Goal: Task Accomplishment & Management: Complete application form

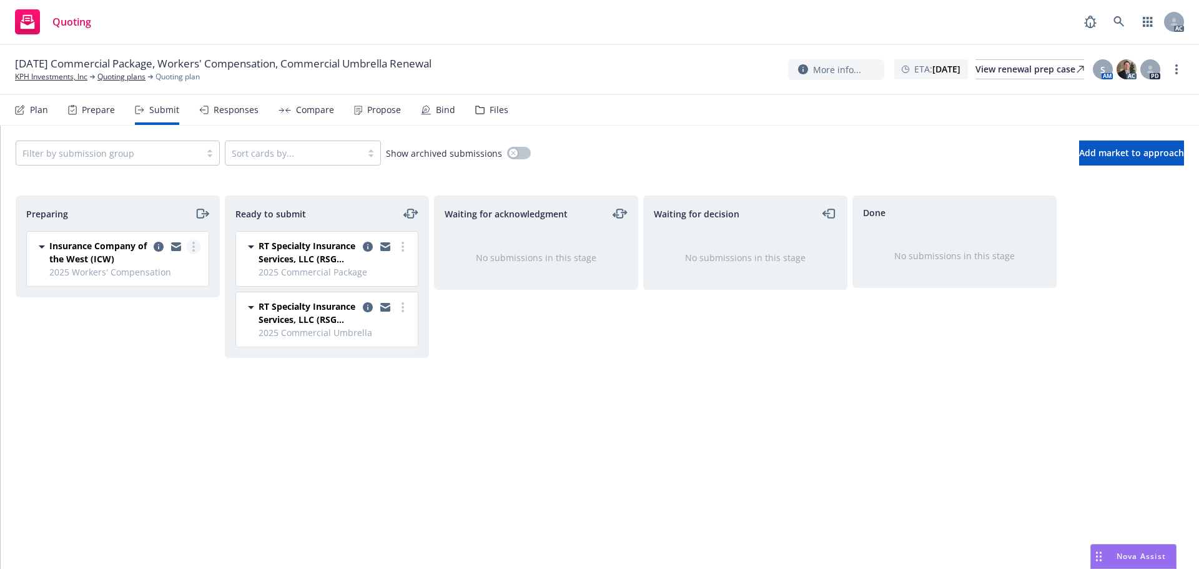
click at [198, 248] on link "more" at bounding box center [193, 246] width 15 height 15
click at [399, 245] on link "more" at bounding box center [402, 246] width 15 height 15
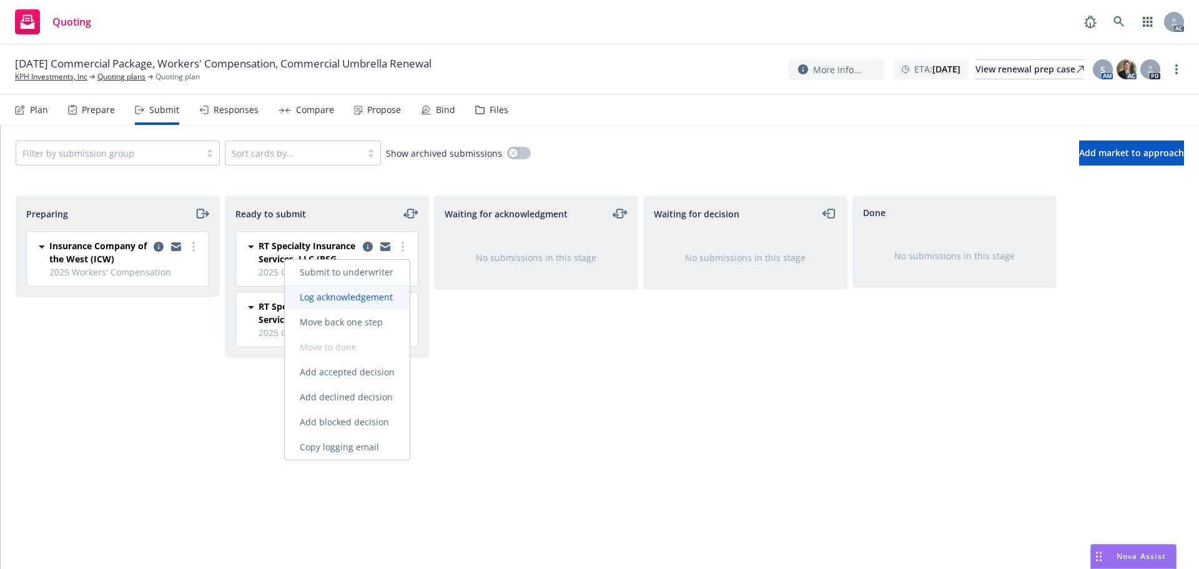
click at [367, 289] on link "Log acknowledgement" at bounding box center [347, 297] width 125 height 25
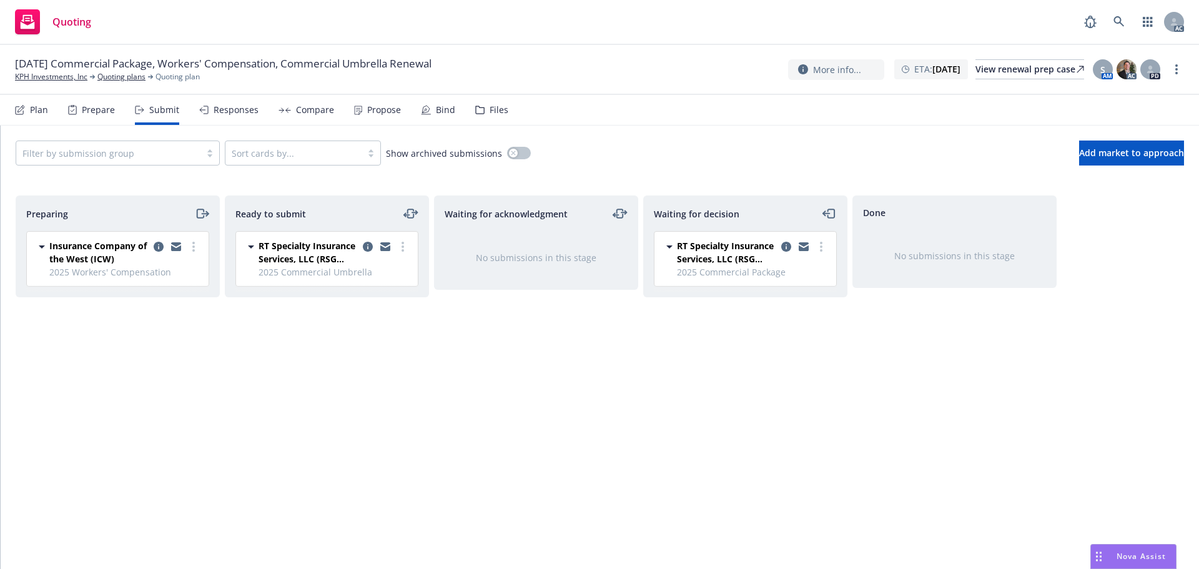
click at [404, 246] on circle "more" at bounding box center [403, 246] width 2 height 2
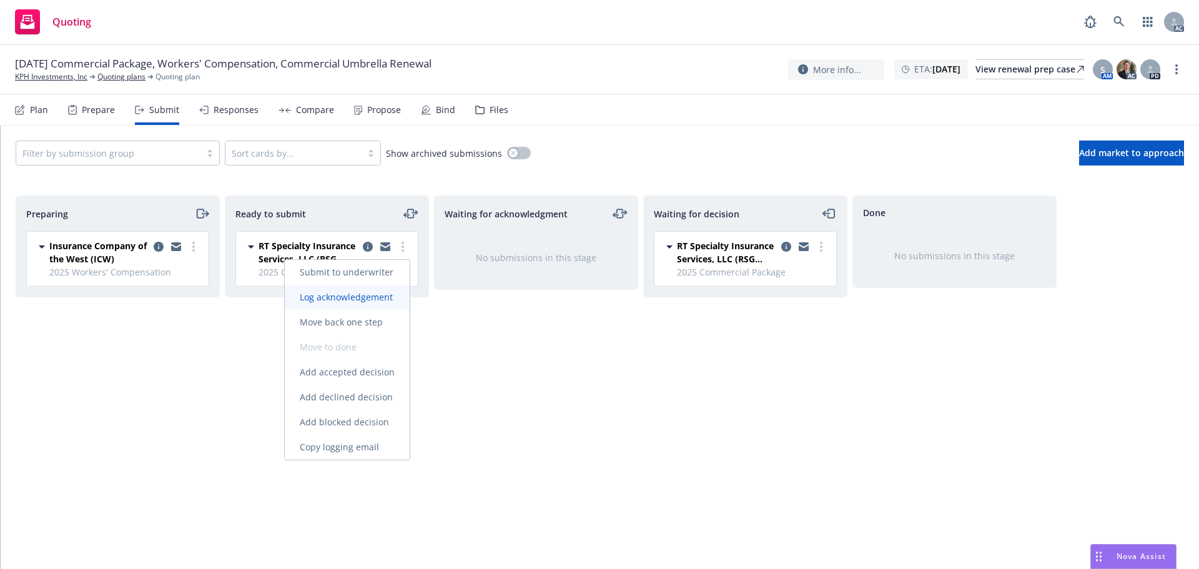
click at [342, 295] on span "Log acknowledgement" at bounding box center [346, 297] width 123 height 12
